Goal: Browse casually: Explore the website without a specific task or goal

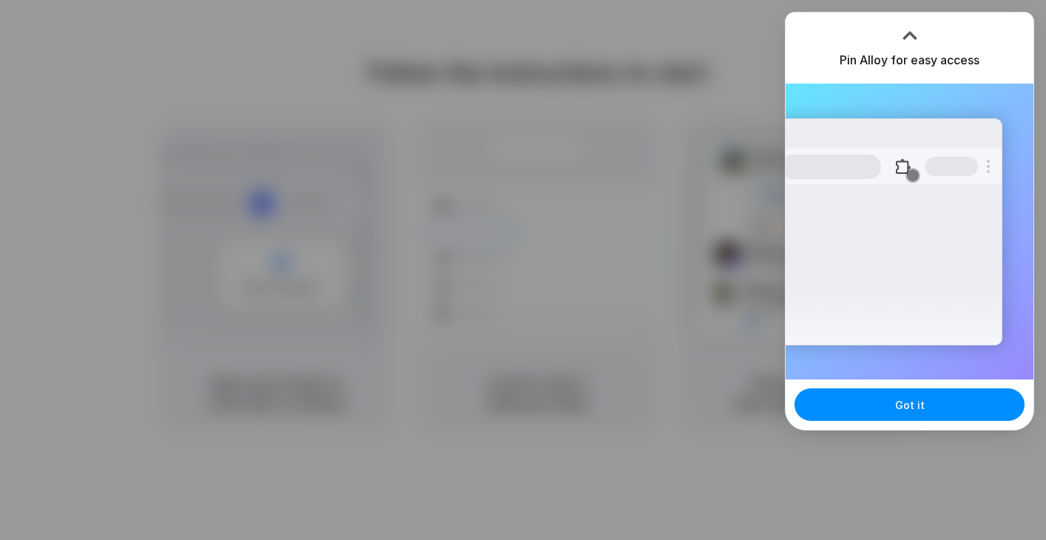
click at [538, 270] on div at bounding box center [538, 270] width 0 height 0
